Goal: Task Accomplishment & Management: Manage account settings

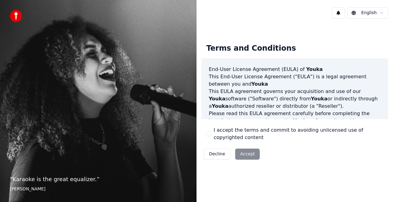
click at [240, 153] on div "Decline Accept" at bounding box center [231, 154] width 61 height 16
click at [245, 155] on div "Decline Accept" at bounding box center [231, 154] width 61 height 16
click at [207, 132] on button "I accept the terms and commit to avoiding unlicensed use of copyrighted content" at bounding box center [208, 133] width 5 height 5
click at [248, 156] on button "Accept" at bounding box center [247, 154] width 25 height 11
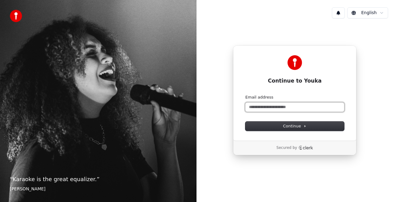
click at [263, 107] on input "Email address" at bounding box center [294, 107] width 99 height 9
click at [245, 95] on button "submit" at bounding box center [245, 95] width 0 height 0
type input "**********"
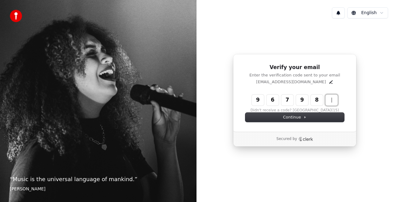
type input "******"
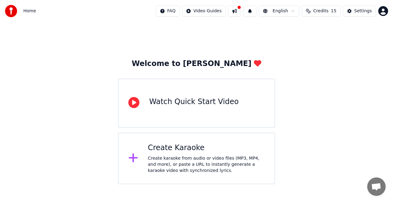
click at [173, 103] on div "Watch Quick Start Video" at bounding box center [193, 102] width 89 height 10
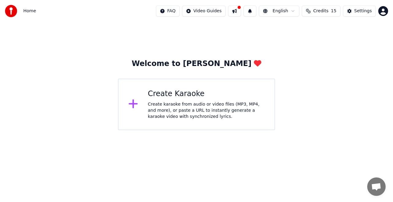
click at [375, 183] on span "Open chat" at bounding box center [376, 186] width 18 height 18
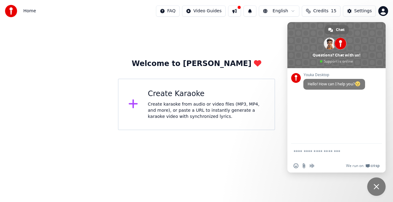
click at [260, 130] on html "Home FAQ Video Guides English Credits 15 Settings Welcome to Youka Create Karao…" at bounding box center [196, 65] width 393 height 130
click at [379, 185] on span "Close chat" at bounding box center [377, 187] width 6 height 6
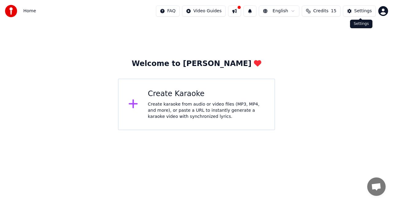
click at [365, 12] on div "Settings" at bounding box center [362, 11] width 17 height 6
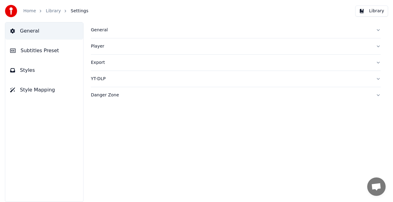
click at [99, 61] on div "Export" at bounding box center [231, 63] width 280 height 6
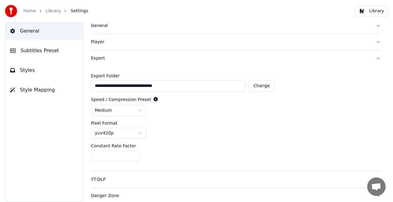
scroll to position [6, 0]
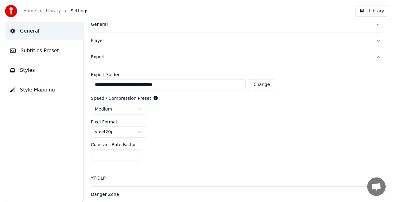
click at [263, 86] on button "Change" at bounding box center [261, 84] width 27 height 11
type input "**********"
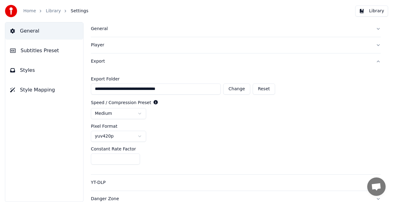
scroll to position [0, 0]
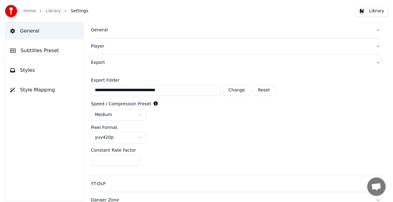
click at [26, 31] on span "General" at bounding box center [29, 30] width 19 height 7
click at [10, 10] on img at bounding box center [11, 11] width 12 height 12
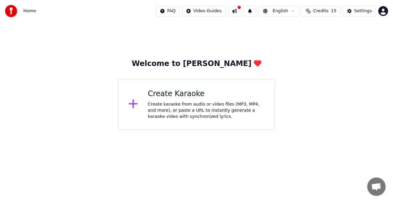
click at [30, 12] on span "Home" at bounding box center [29, 11] width 13 height 6
click at [241, 10] on button at bounding box center [234, 11] width 13 height 11
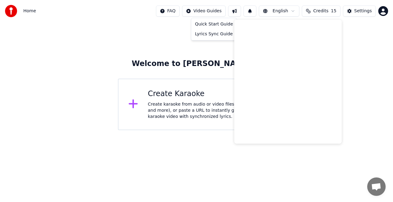
click at [211, 14] on html "Home FAQ Video Guides English Credits 15 Settings Welcome to Youka Create Karao…" at bounding box center [196, 65] width 393 height 130
click at [209, 33] on div "Lyrics Sync Guide" at bounding box center [213, 34] width 43 height 10
